Goal: Information Seeking & Learning: Learn about a topic

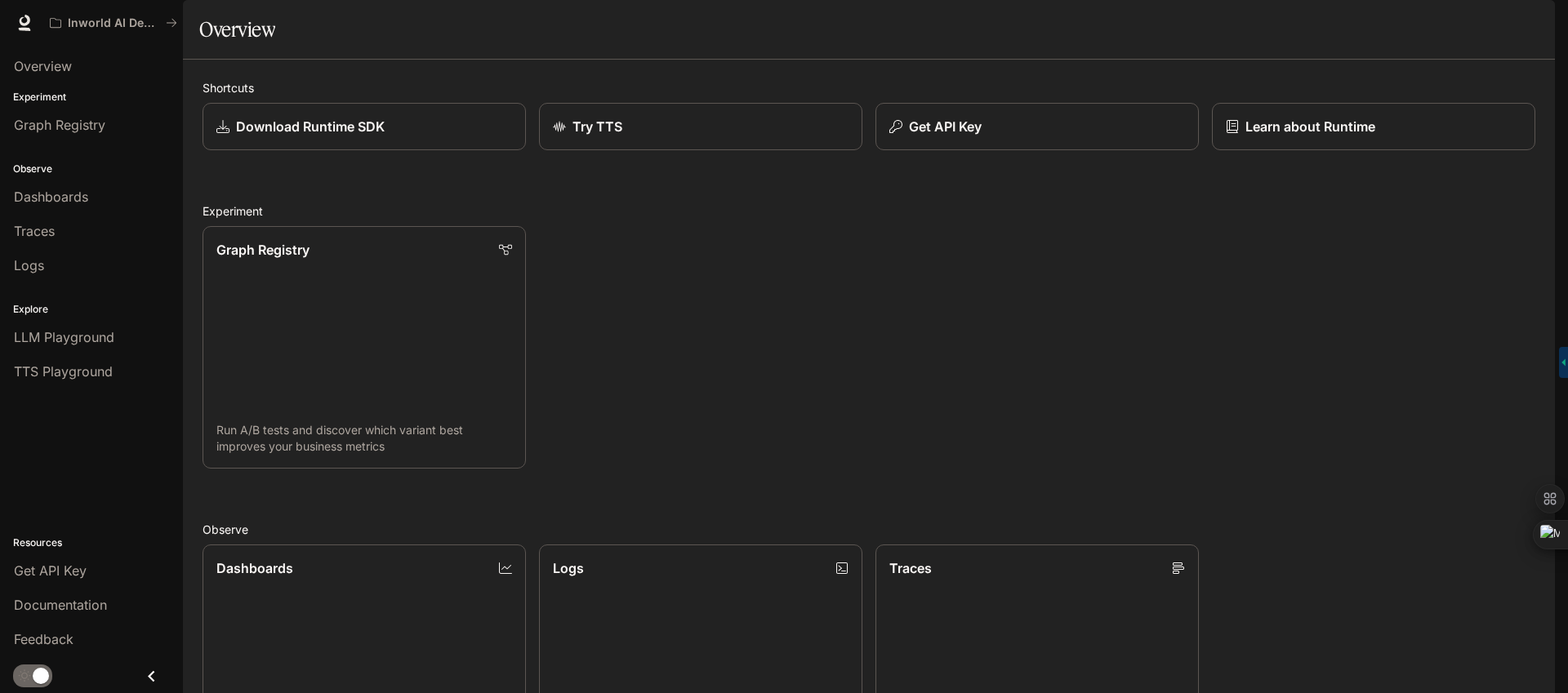
scroll to position [485, 0]
click at [117, 564] on div "Get API Key" at bounding box center [92, 570] width 155 height 20
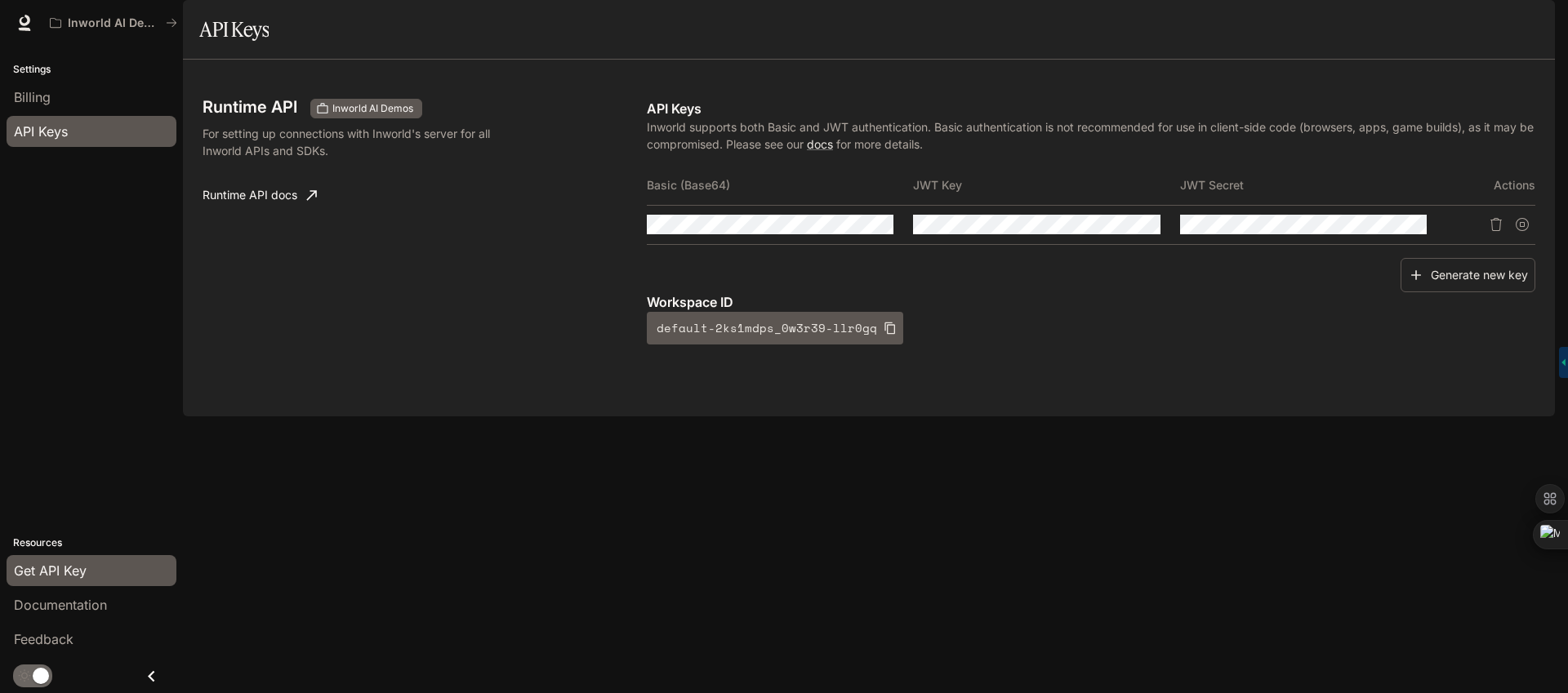
click at [1452, 28] on span "Documentation" at bounding box center [1457, 23] width 81 height 21
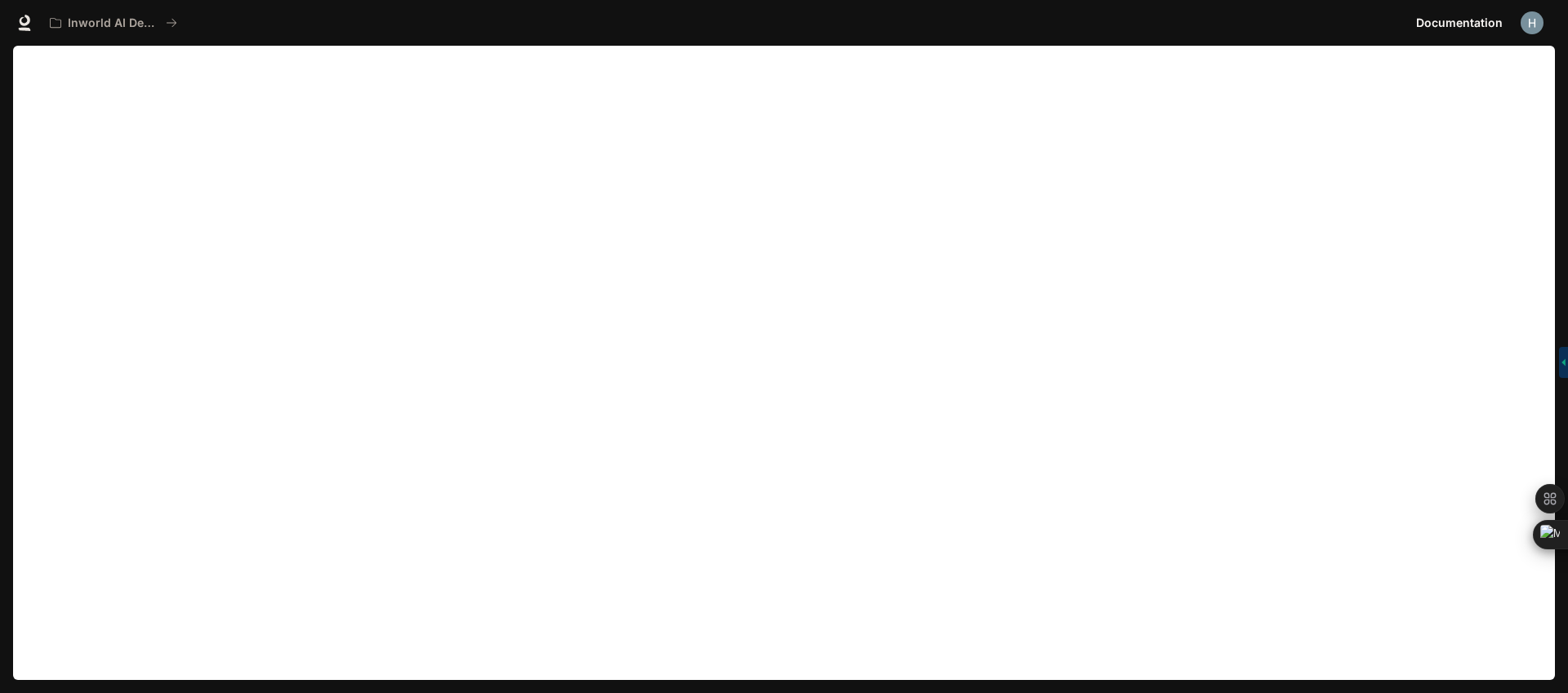
click at [1488, 20] on span "Documentation" at bounding box center [1459, 23] width 86 height 21
click at [1482, 22] on span "Documentation" at bounding box center [1459, 23] width 86 height 21
